Goal: Information Seeking & Learning: Learn about a topic

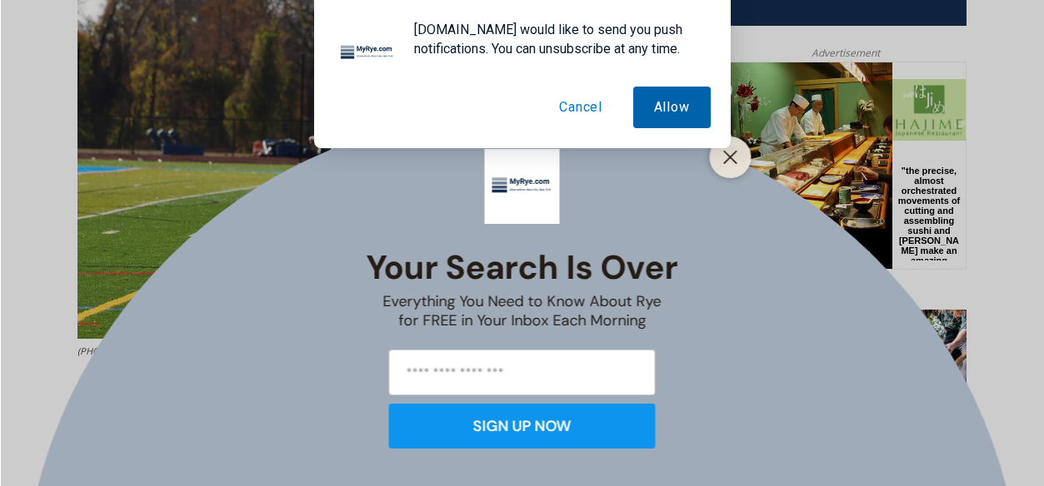
click at [661, 112] on button "Allow" at bounding box center [671, 108] width 77 height 42
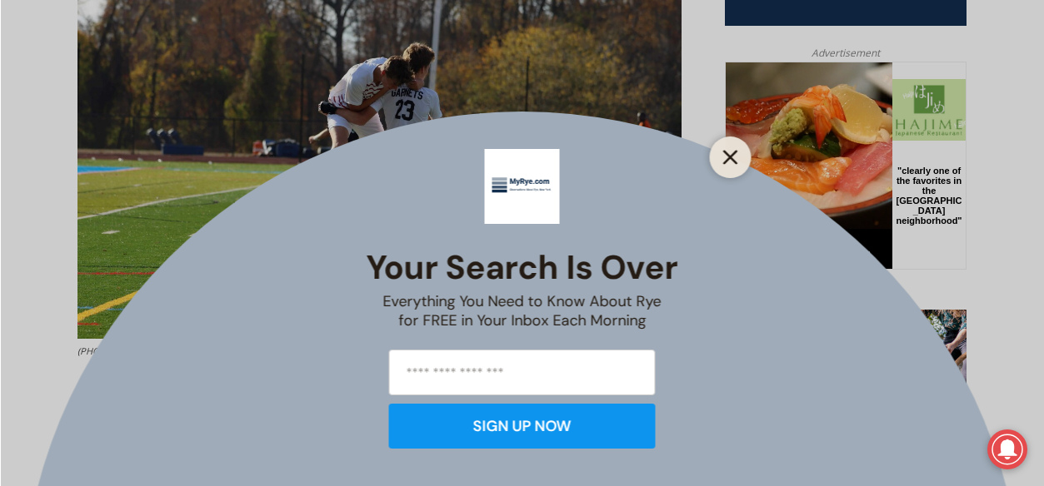
drag, startPoint x: 730, startPoint y: 165, endPoint x: 614, endPoint y: 112, distance: 127.1
click at [730, 165] on button "Close" at bounding box center [730, 157] width 23 height 23
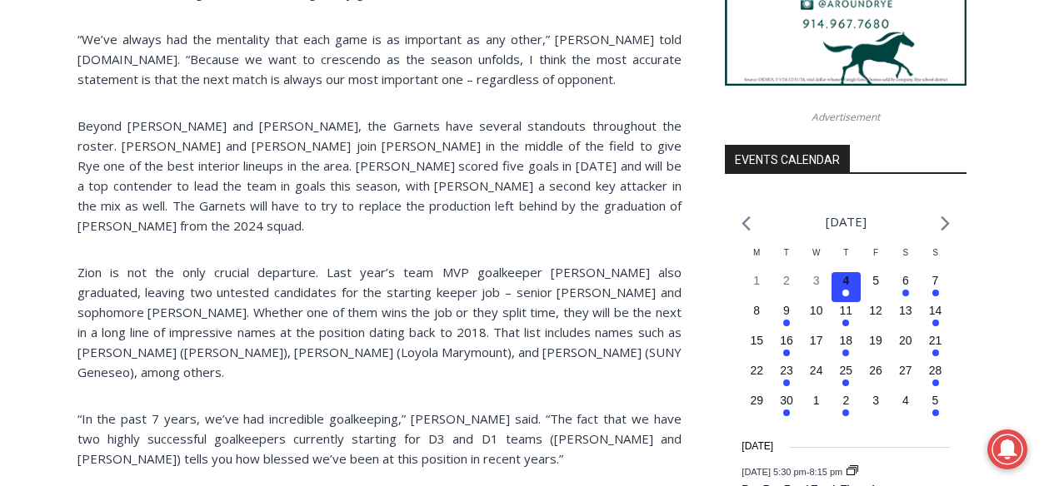
scroll to position [1882, 0]
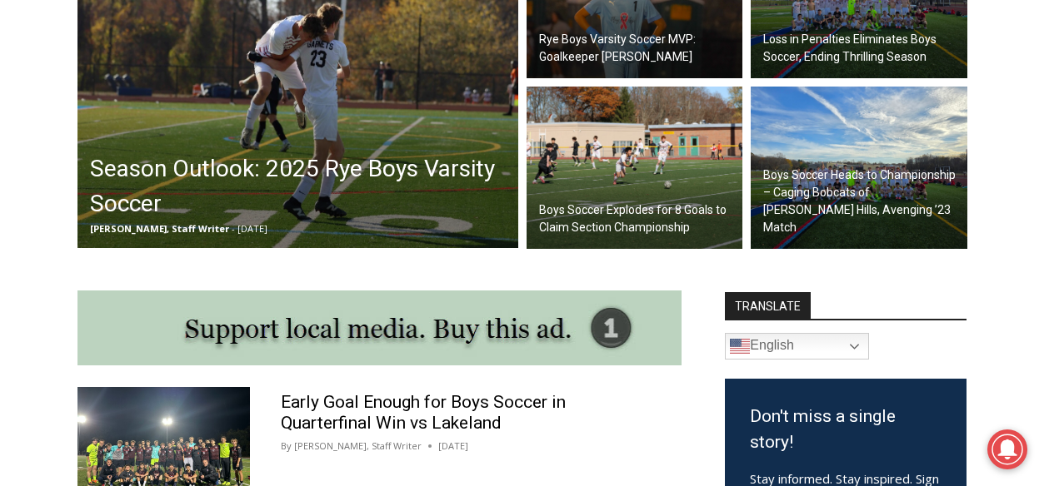
scroll to position [636, 0]
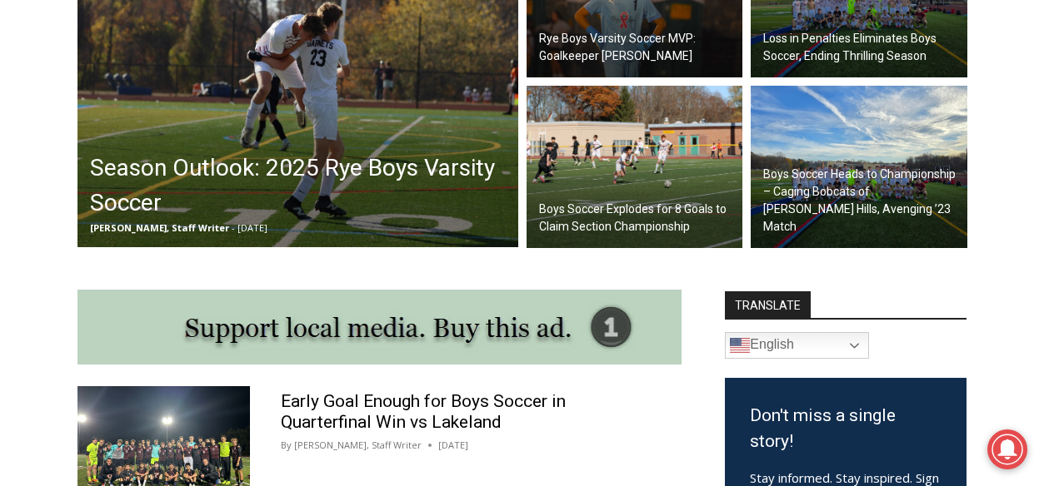
click at [307, 177] on h2 "Season Outlook: 2025 Rye Boys Varsity Soccer" at bounding box center [302, 186] width 424 height 70
